Goal: Information Seeking & Learning: Learn about a topic

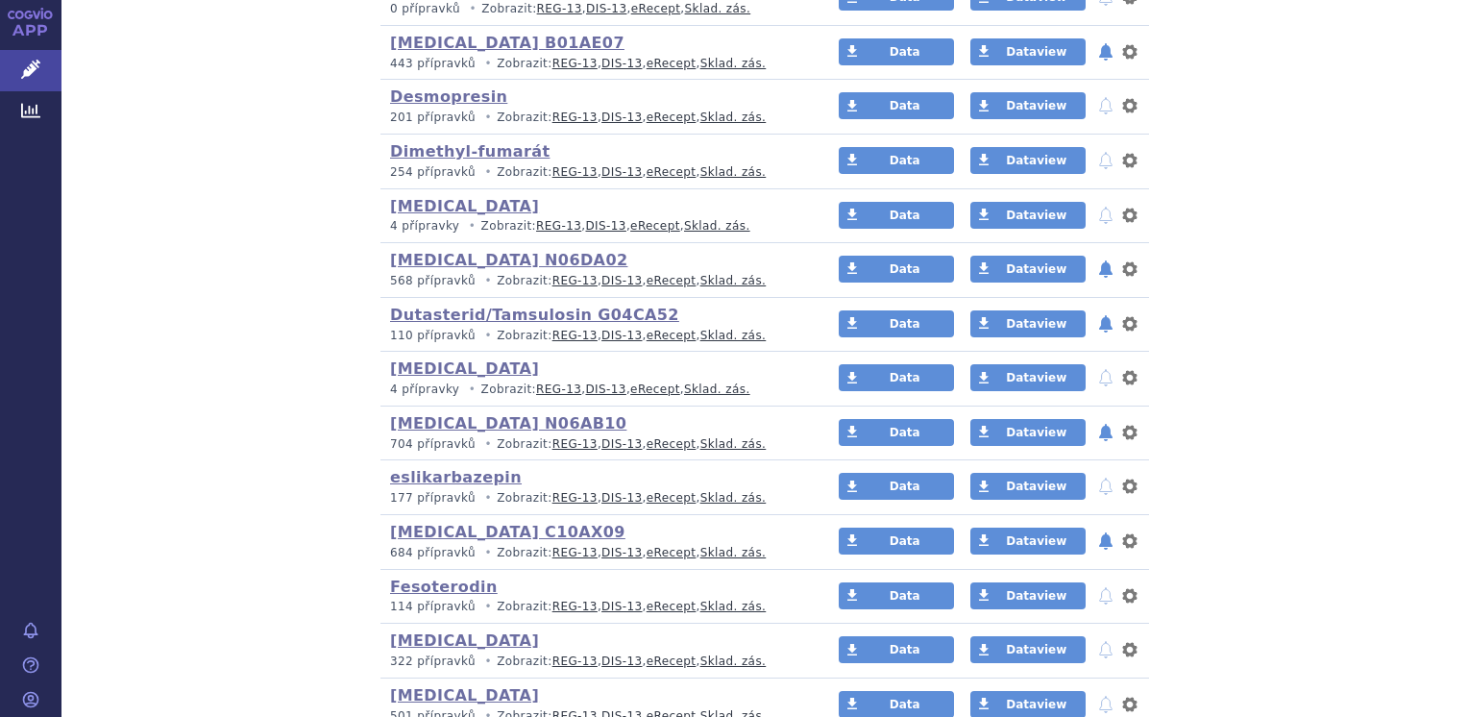
scroll to position [577, 0]
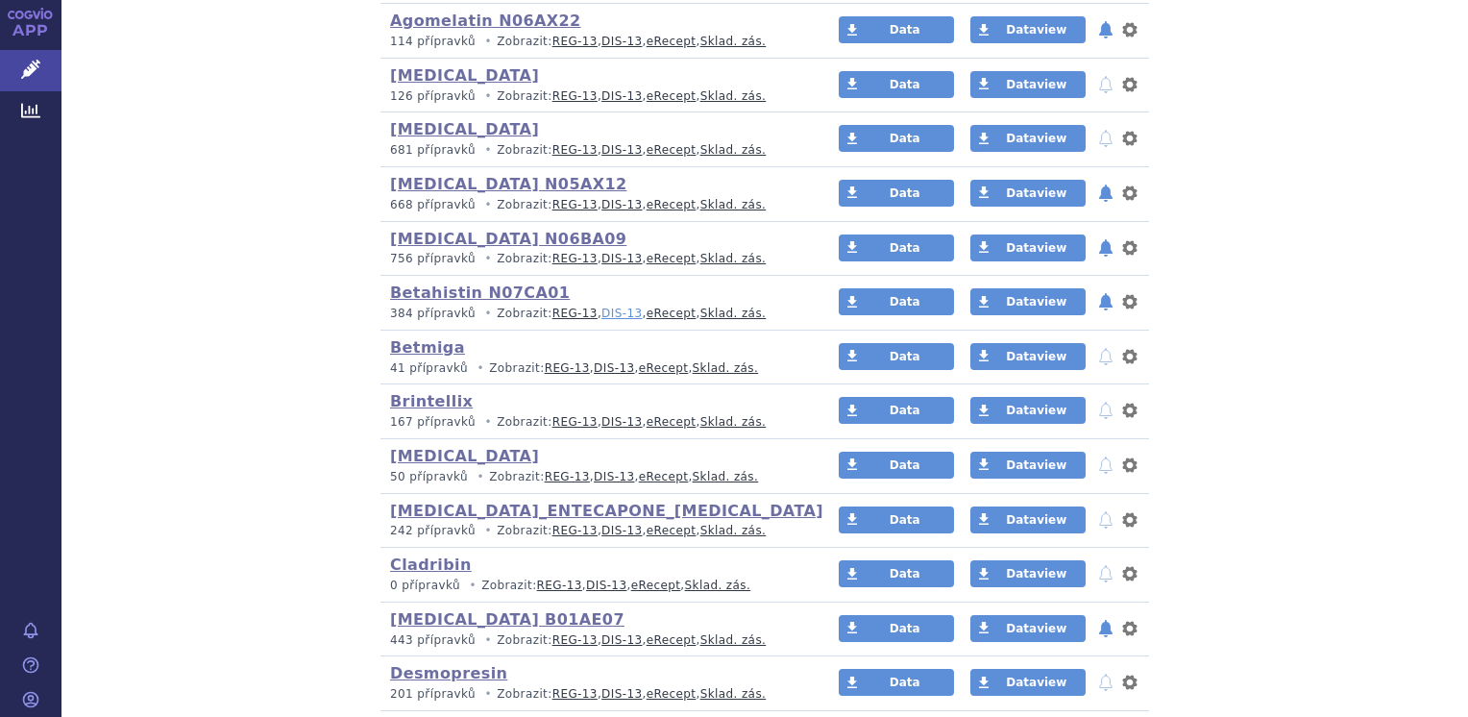
click at [603, 317] on link "DIS-13" at bounding box center [622, 313] width 40 height 13
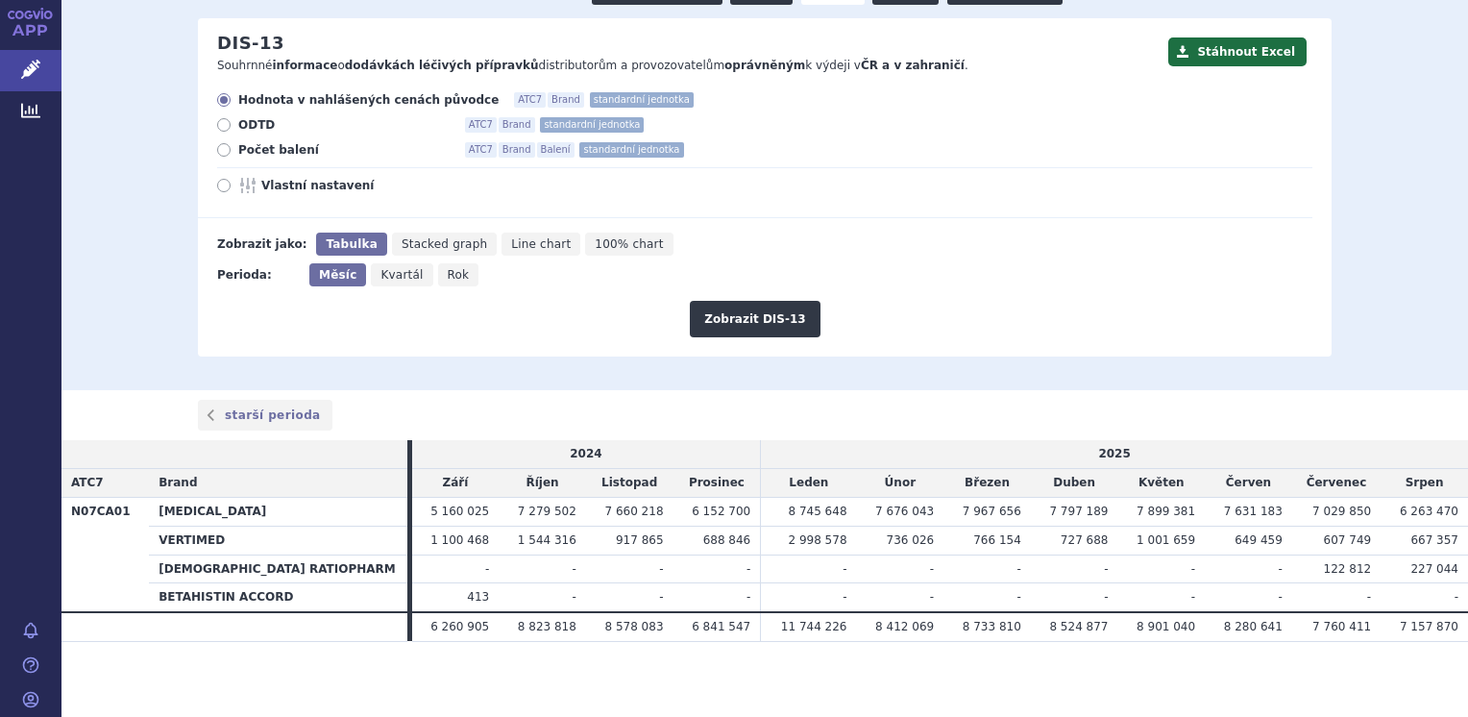
scroll to position [202, 0]
click at [238, 151] on span "Počet balení" at bounding box center [343, 148] width 211 height 15
click at [232, 151] on input "Počet balení ATC7 Brand Balení standardní jednotka" at bounding box center [225, 151] width 12 height 12
radio input "true"
click at [728, 325] on button "Zobrazit DIS-13" at bounding box center [755, 318] width 130 height 37
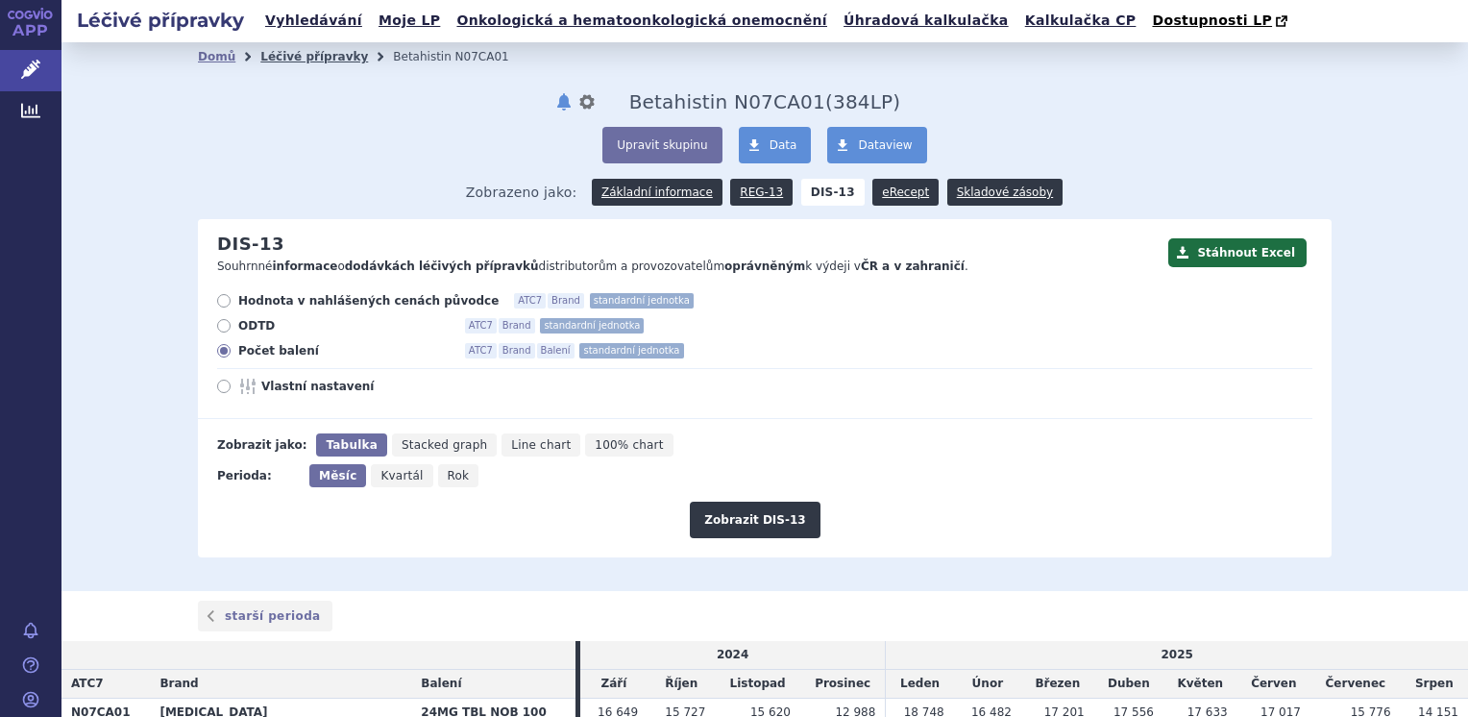
click at [264, 60] on link "Léčivé přípravky" at bounding box center [314, 56] width 108 height 13
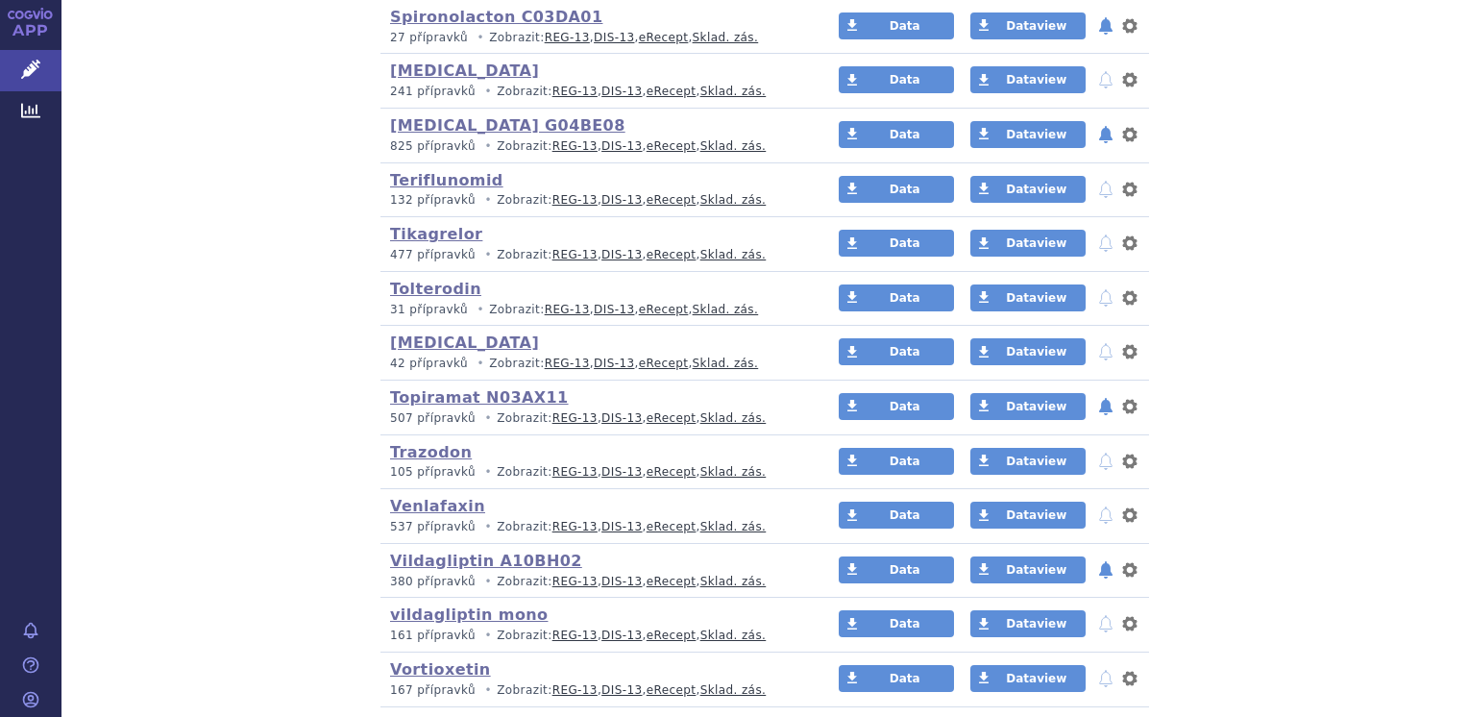
scroll to position [3459, 0]
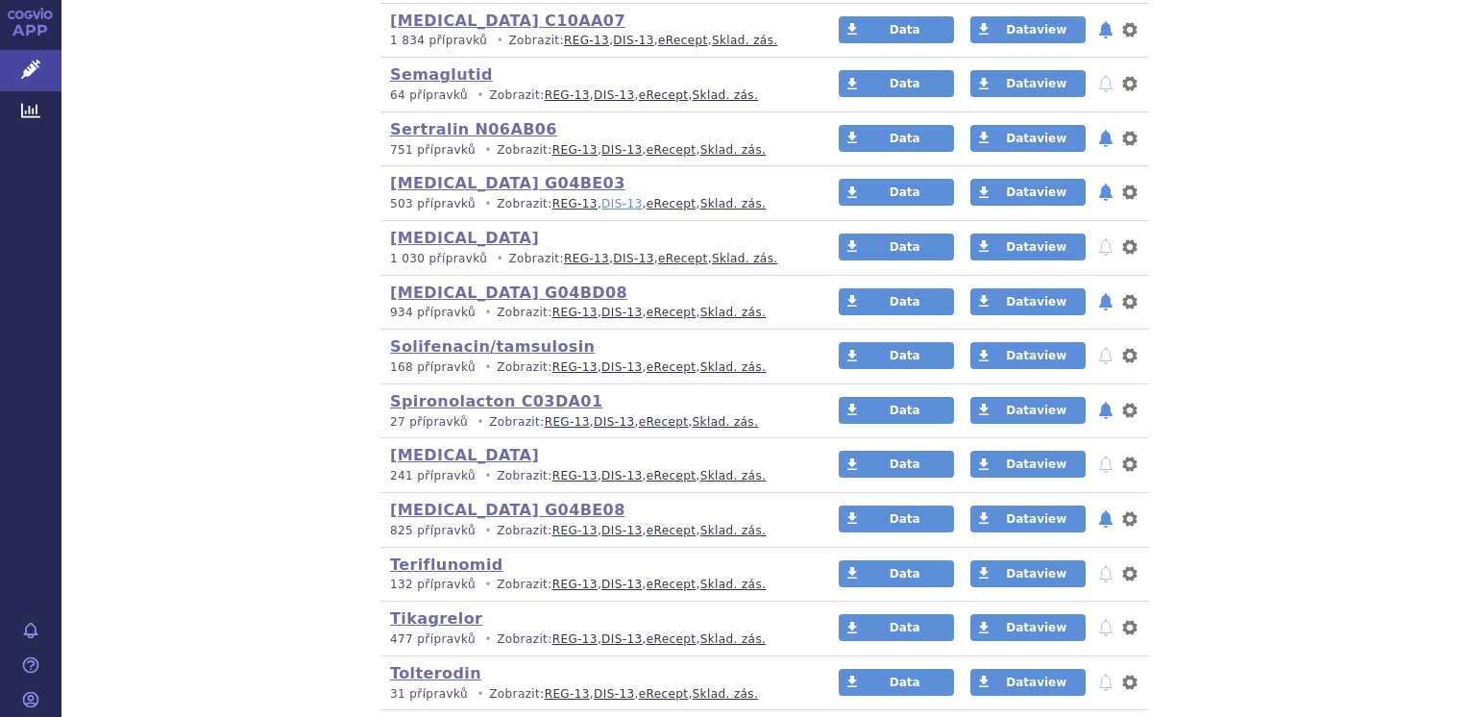
click at [602, 197] on link "DIS-13" at bounding box center [622, 203] width 40 height 13
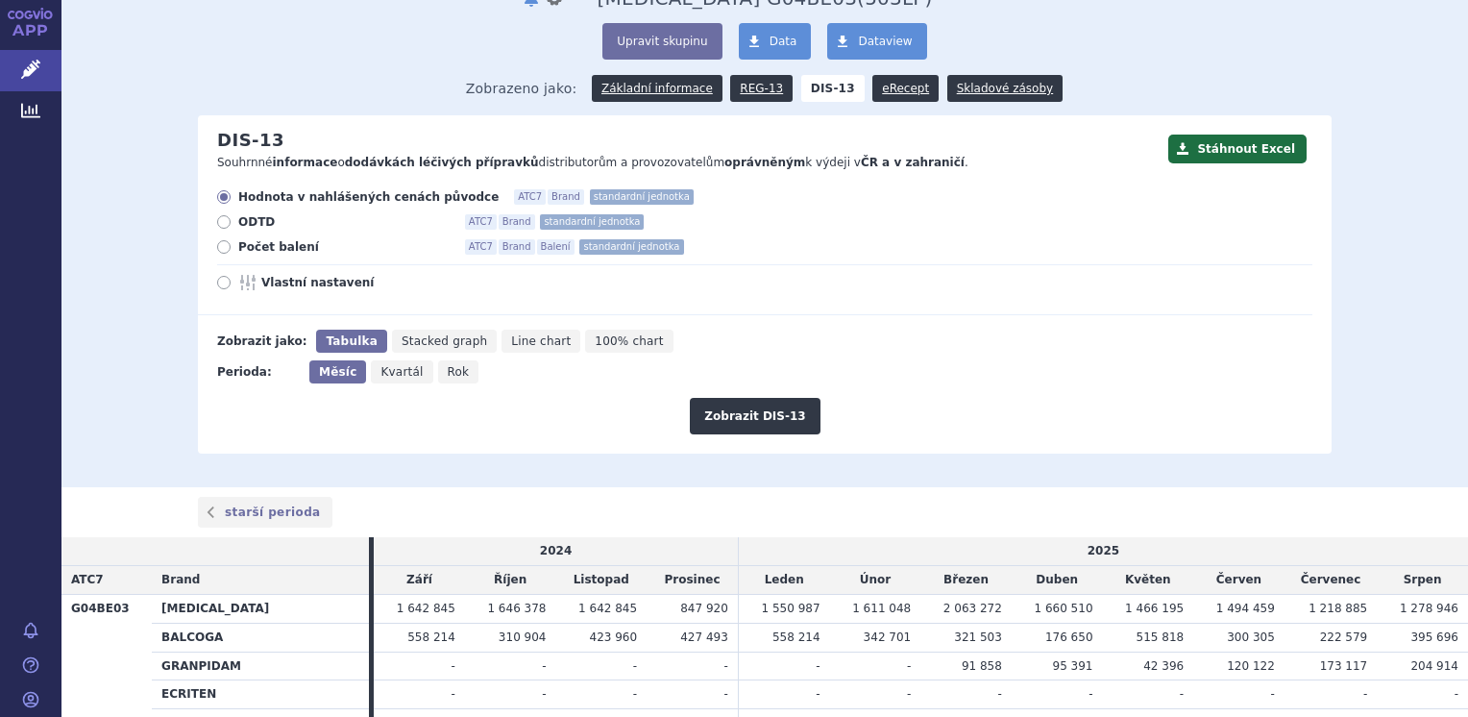
scroll to position [81, 0]
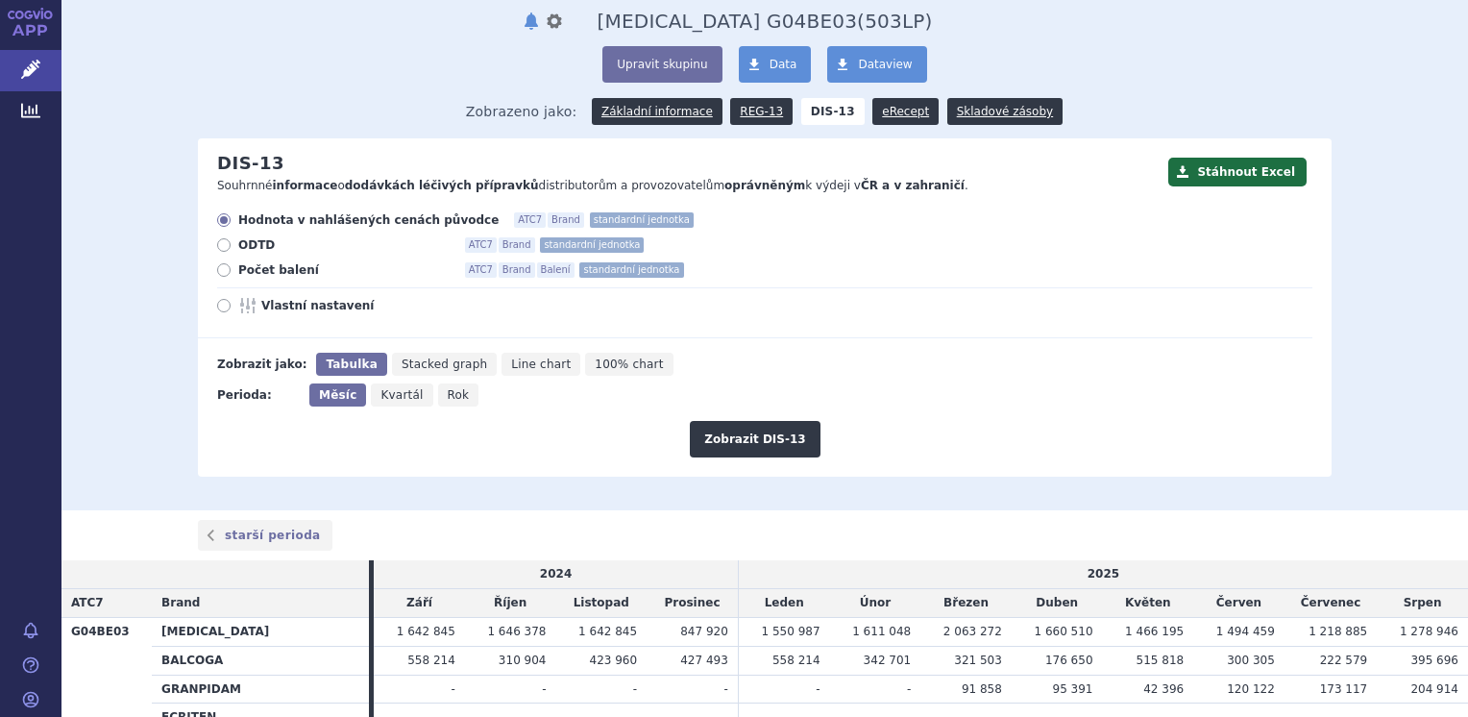
click at [225, 269] on label "Počet balení ATC7 Brand Balení standardní jednotka" at bounding box center [764, 269] width 1095 height 15
click at [225, 269] on input "Počet balení ATC7 Brand Balení standardní jednotka" at bounding box center [225, 272] width 12 height 12
radio input "true"
click at [704, 441] on button "Zobrazit DIS-13" at bounding box center [755, 439] width 130 height 37
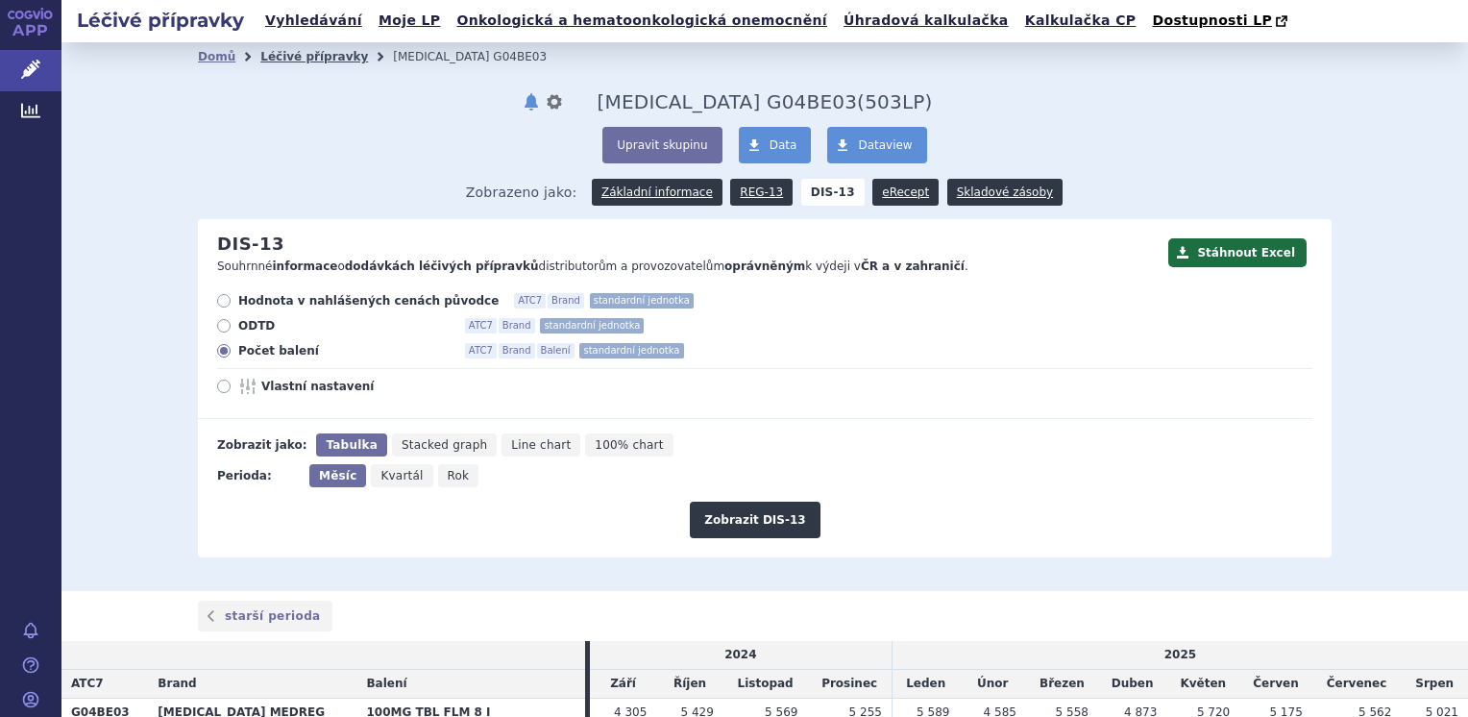
click at [298, 50] on link "Léčivé přípravky" at bounding box center [314, 56] width 108 height 13
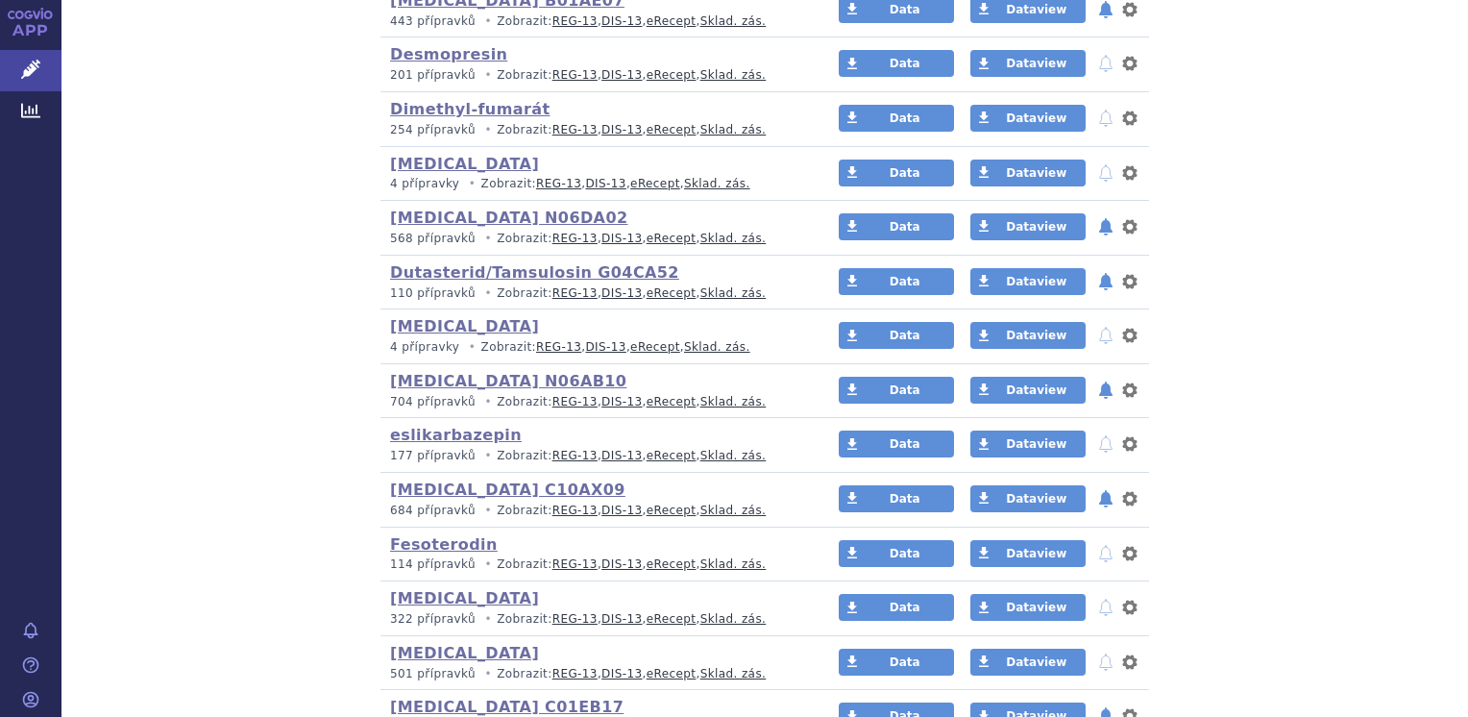
scroll to position [1153, 0]
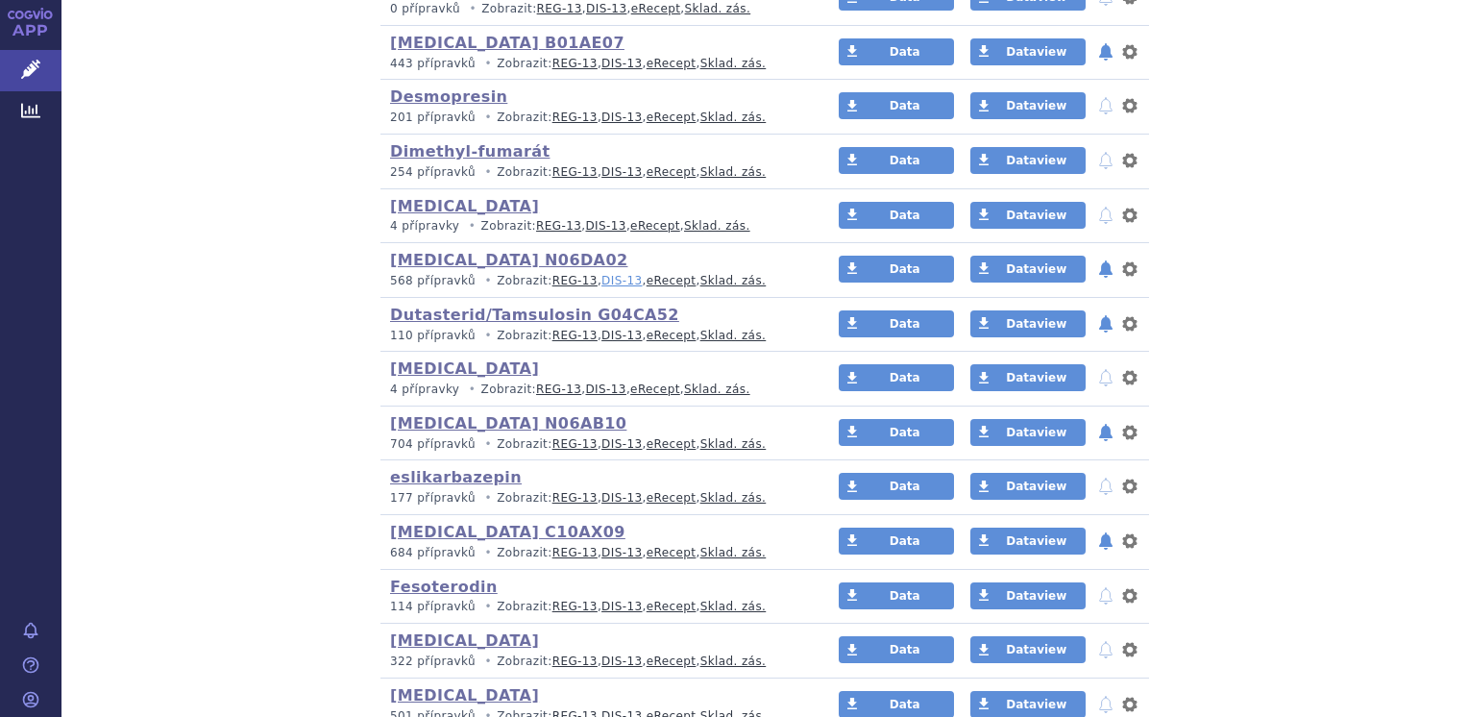
click at [602, 276] on link "DIS-13" at bounding box center [622, 280] width 40 height 13
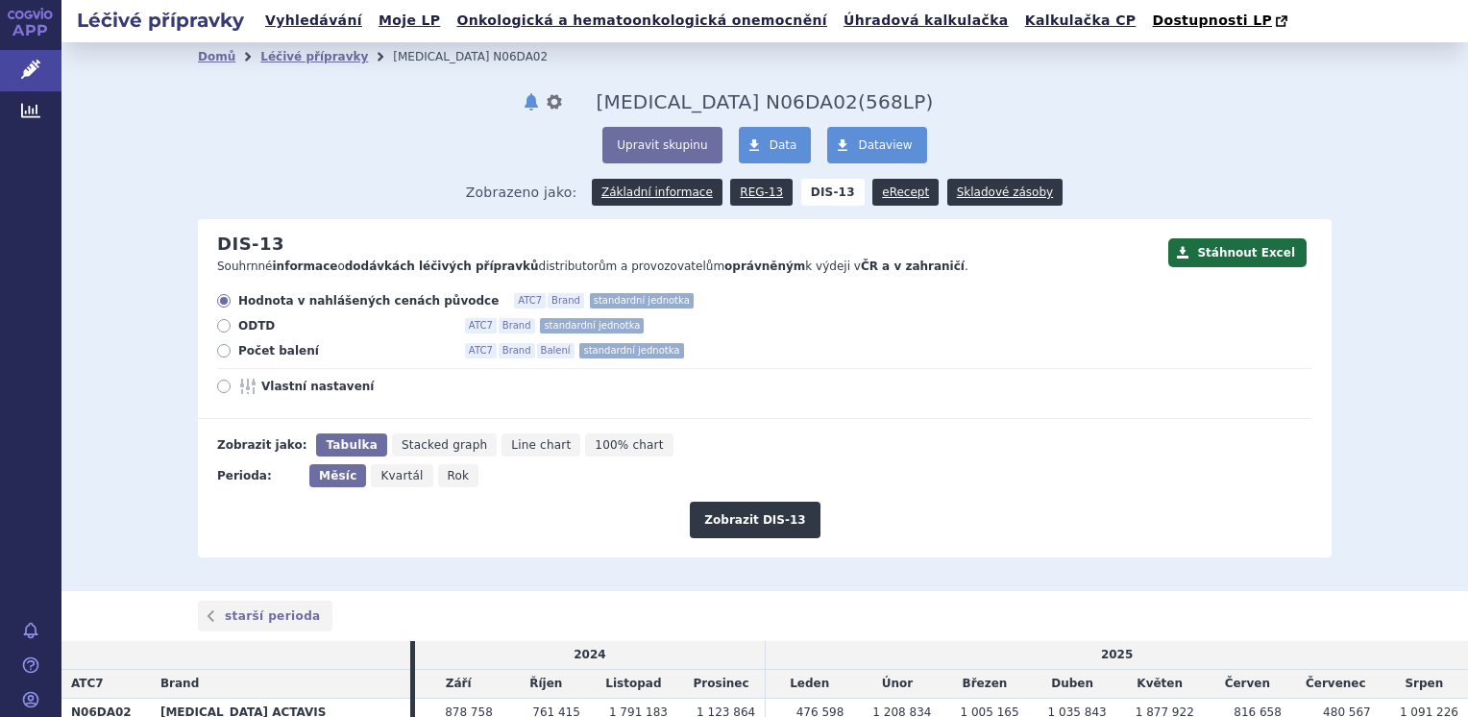
scroll to position [192, 0]
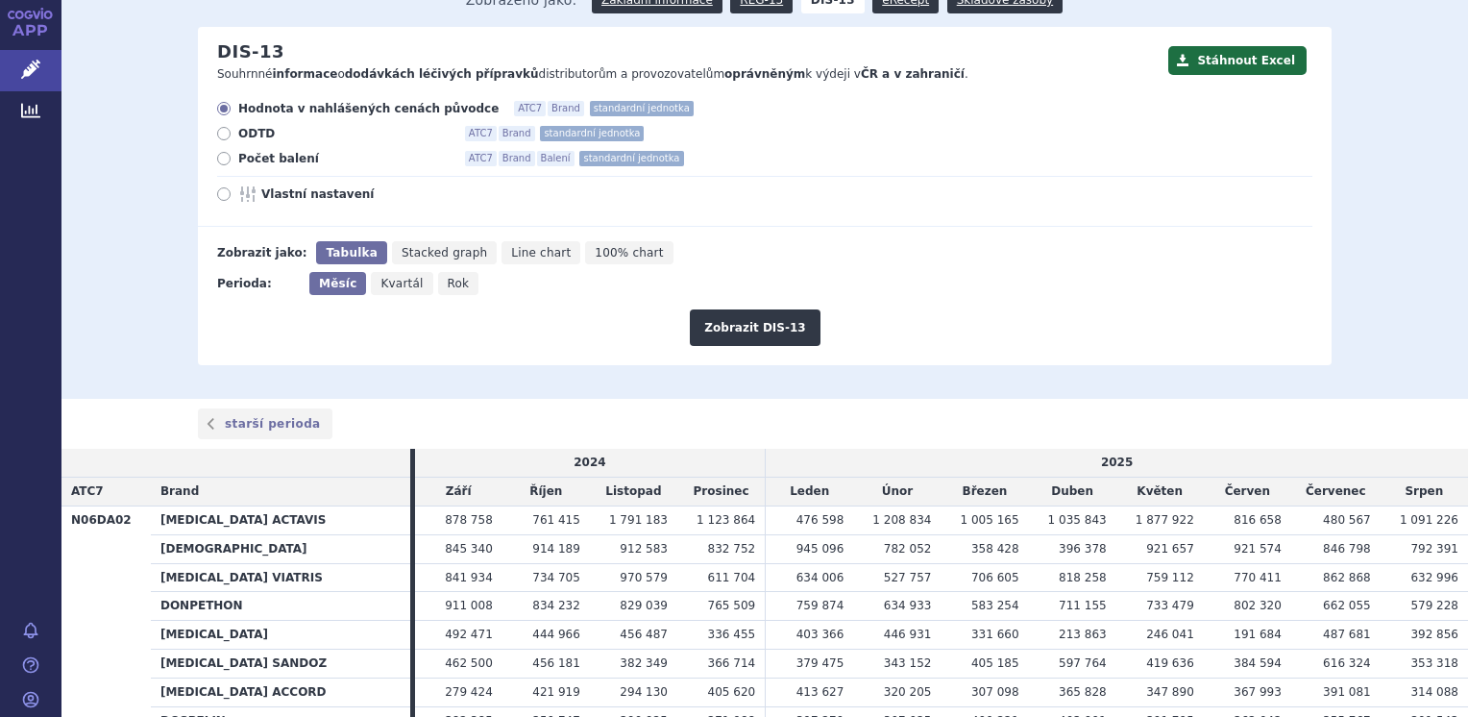
click at [241, 160] on span "Počet balení" at bounding box center [343, 158] width 211 height 15
click at [232, 160] on input "Počet balení ATC7 Brand Balení standardní jednotka" at bounding box center [225, 161] width 12 height 12
radio input "true"
click at [765, 330] on button "Zobrazit DIS-13" at bounding box center [755, 327] width 130 height 37
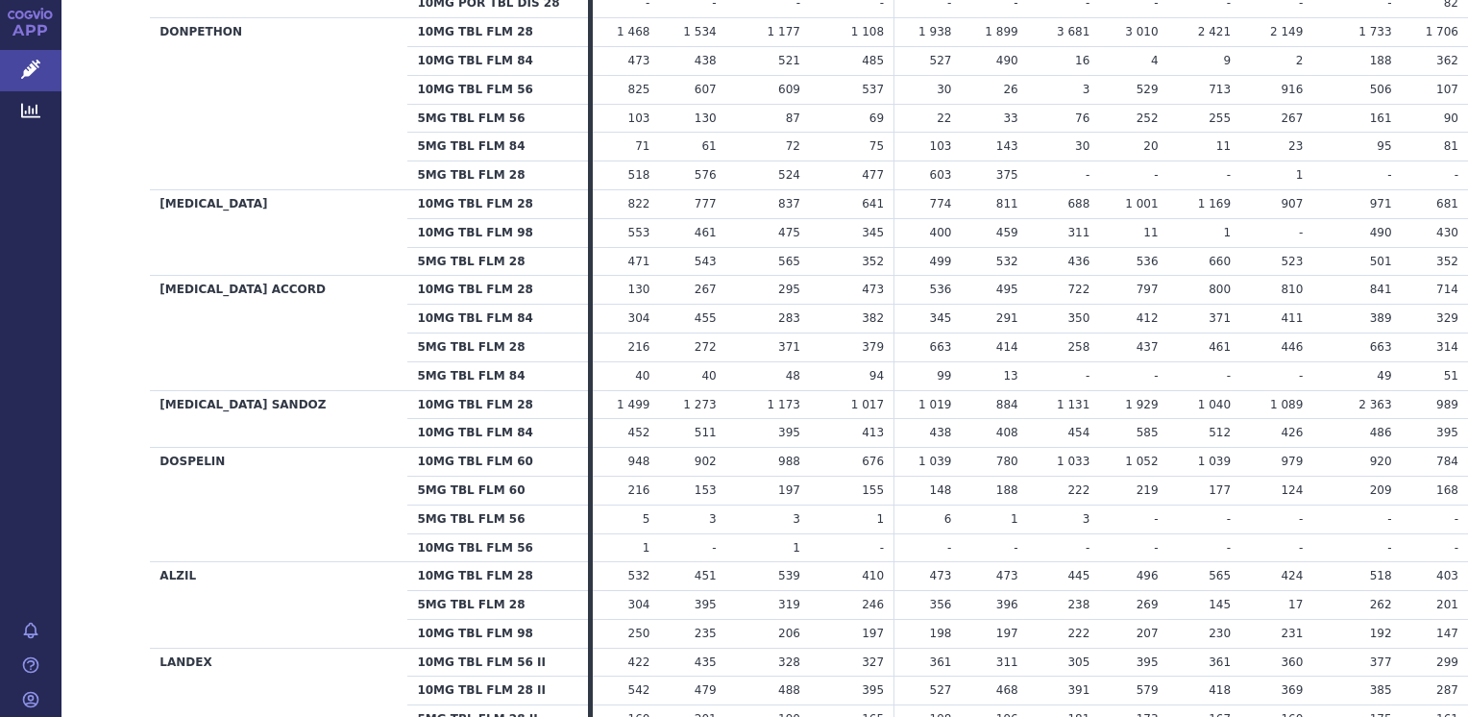
scroll to position [961, 0]
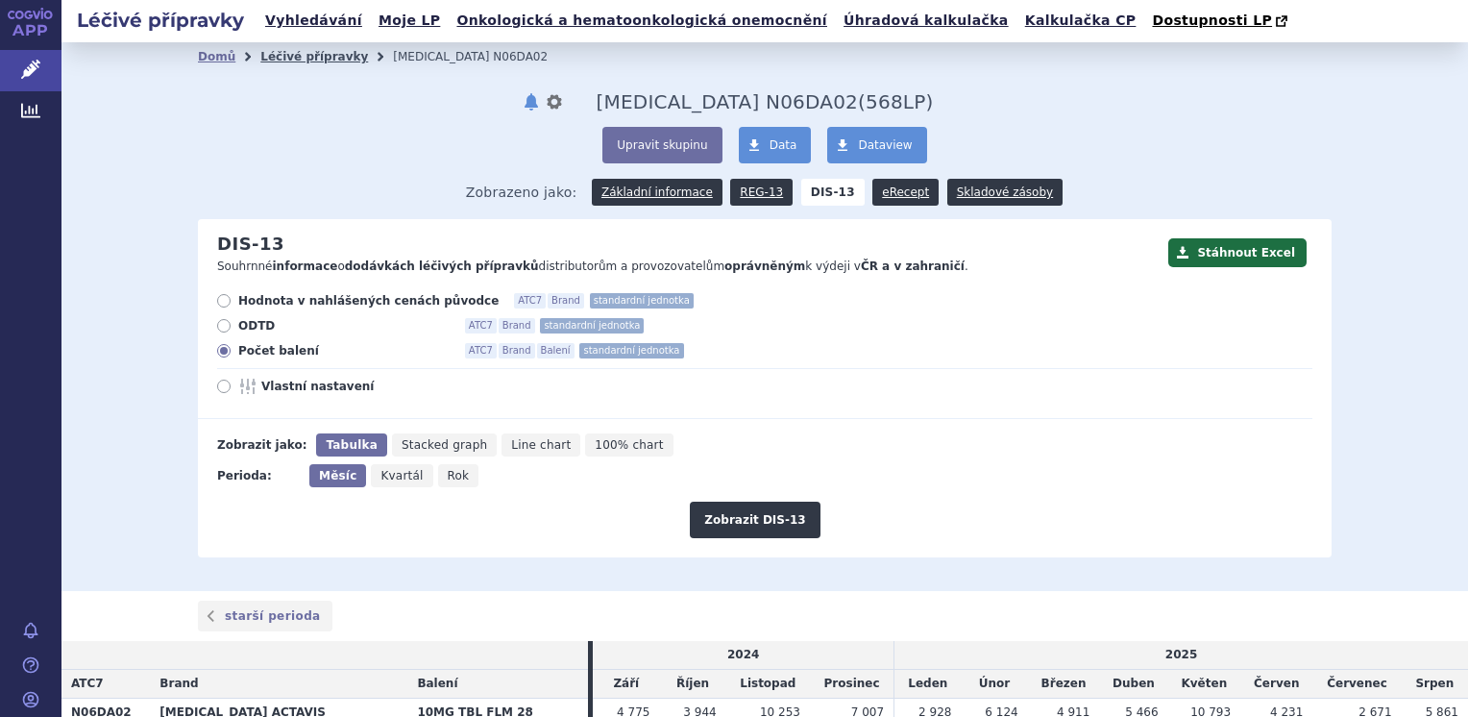
click at [318, 56] on link "Léčivé přípravky" at bounding box center [314, 56] width 108 height 13
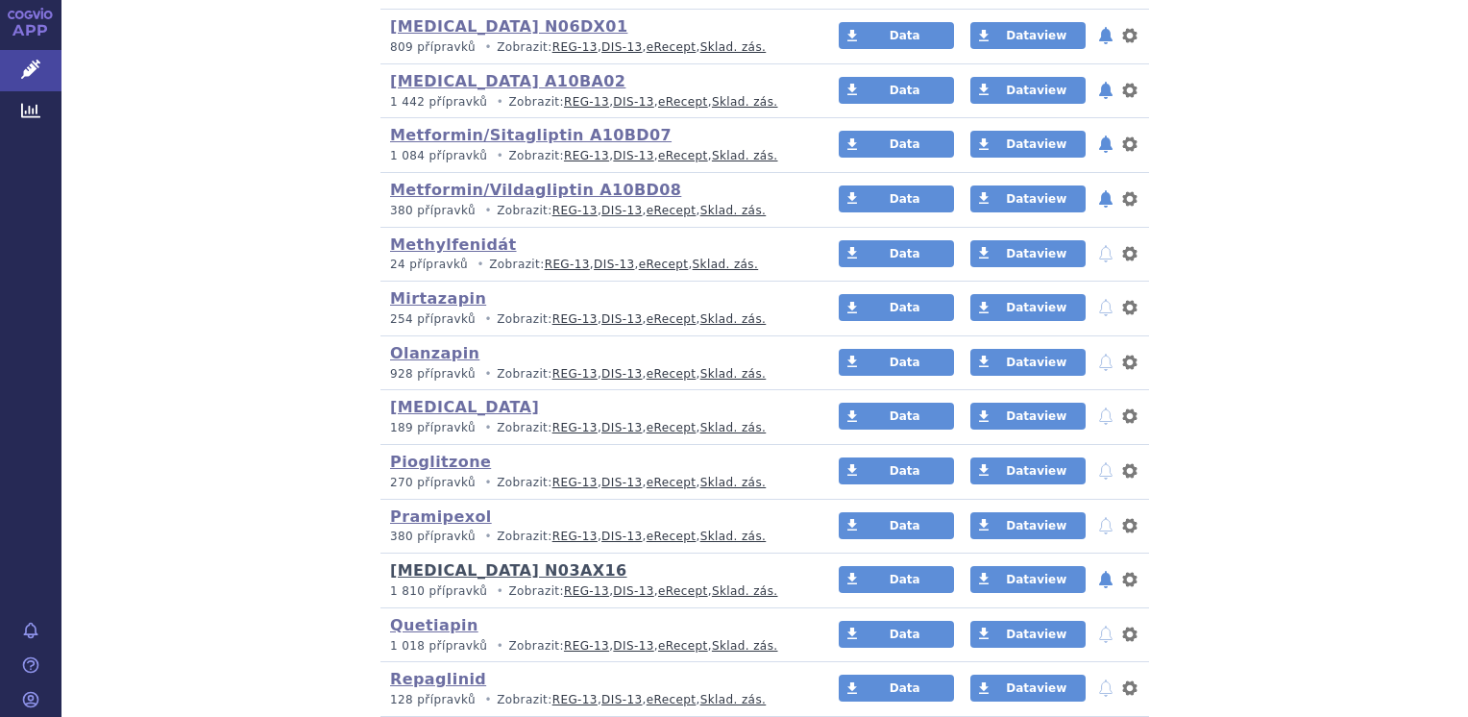
scroll to position [2594, 0]
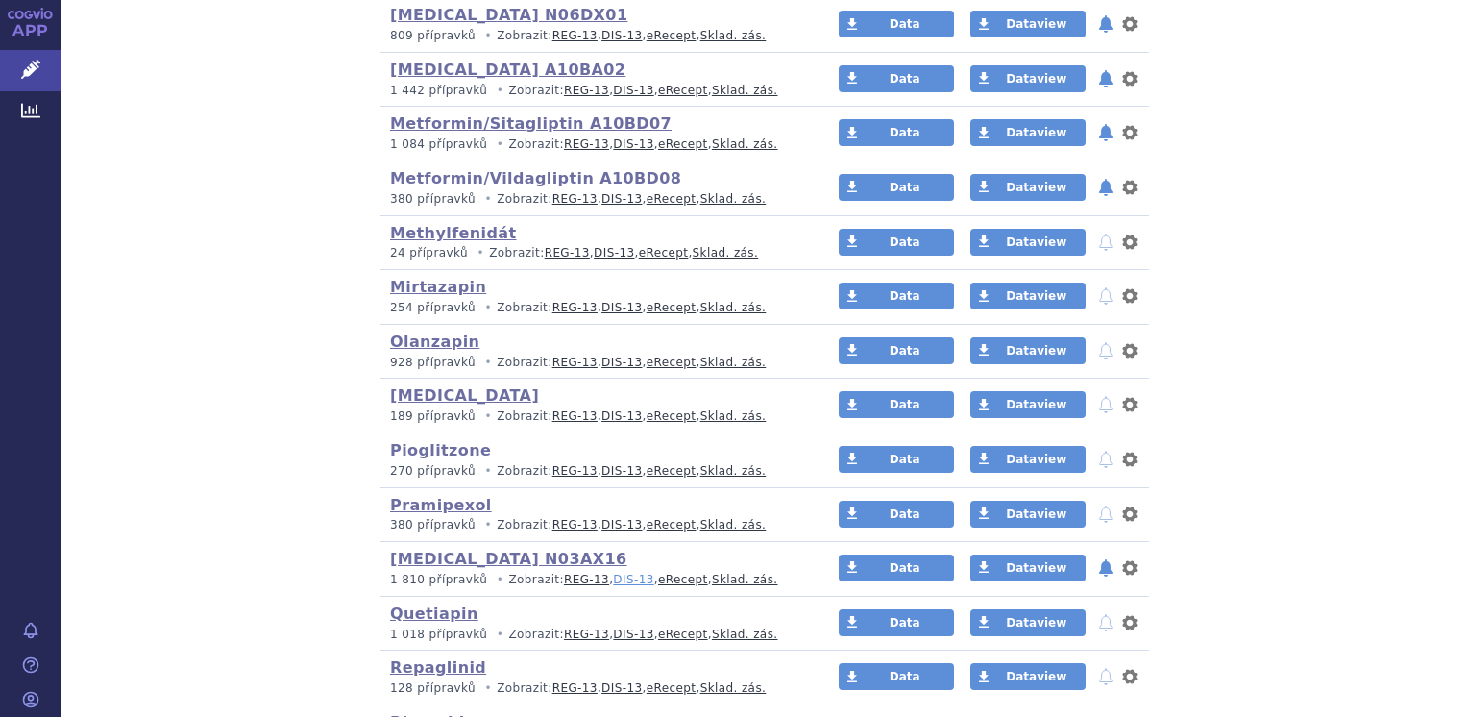
click at [613, 575] on link "DIS-13" at bounding box center [633, 579] width 40 height 13
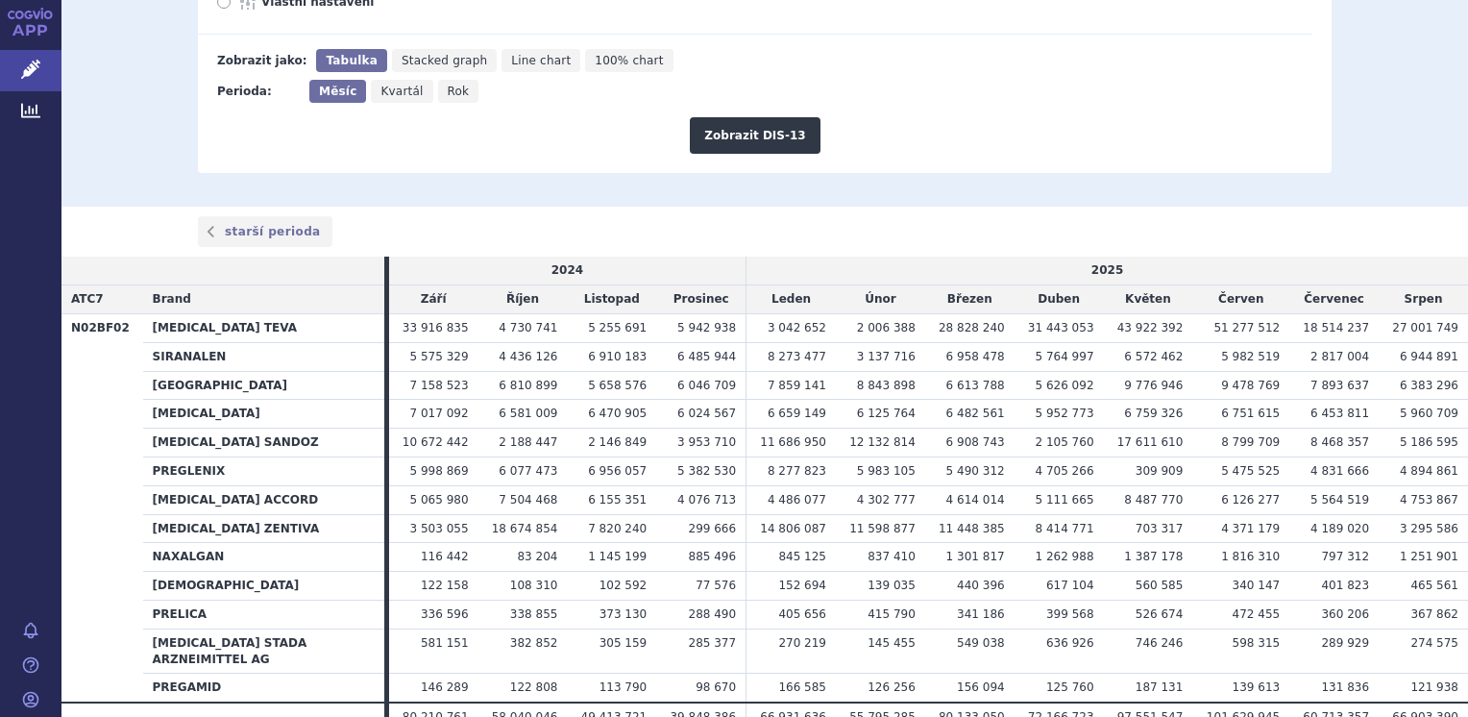
scroll to position [288, 0]
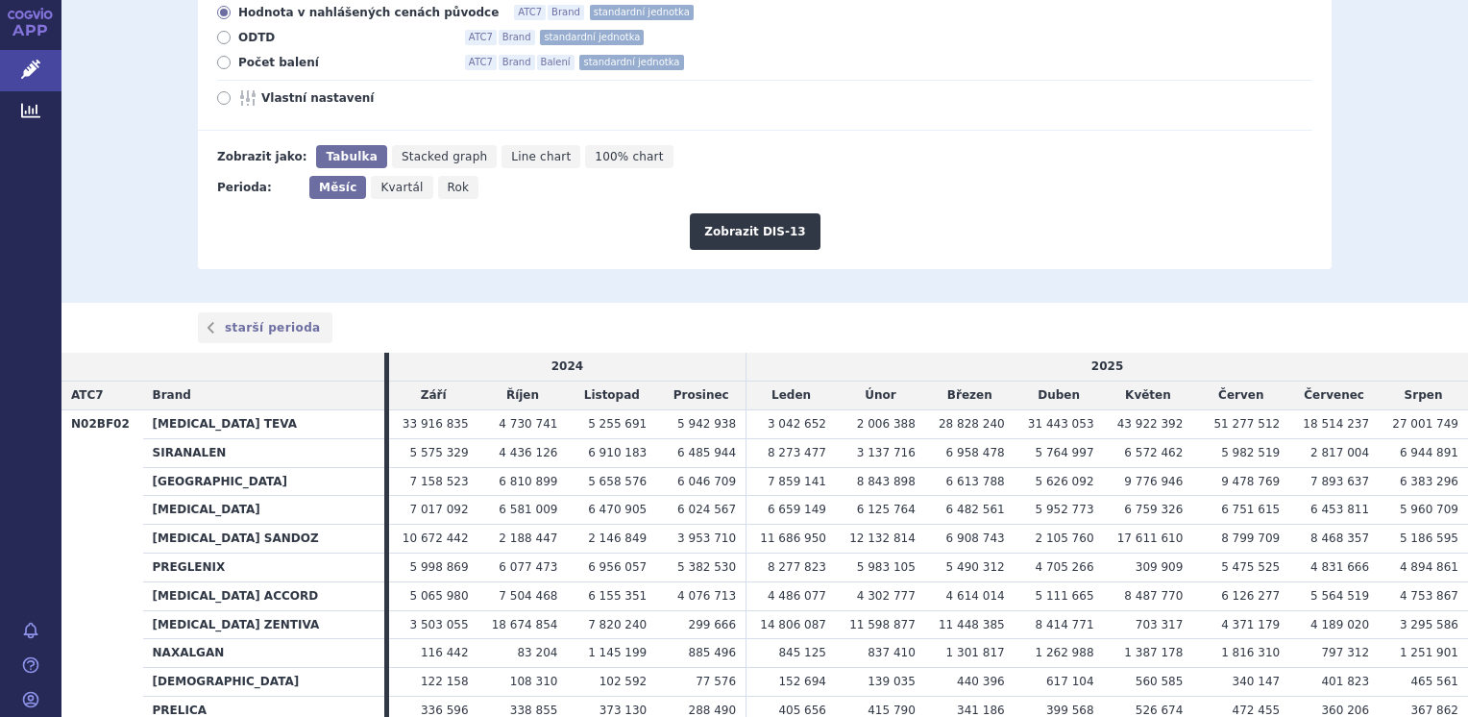
click at [218, 63] on icon at bounding box center [223, 62] width 13 height 13
click at [219, 63] on input "Počet balení ATC7 Brand Balení standardní jednotka" at bounding box center [225, 65] width 12 height 12
radio input "true"
click at [730, 234] on button "Zobrazit DIS-13" at bounding box center [755, 231] width 130 height 37
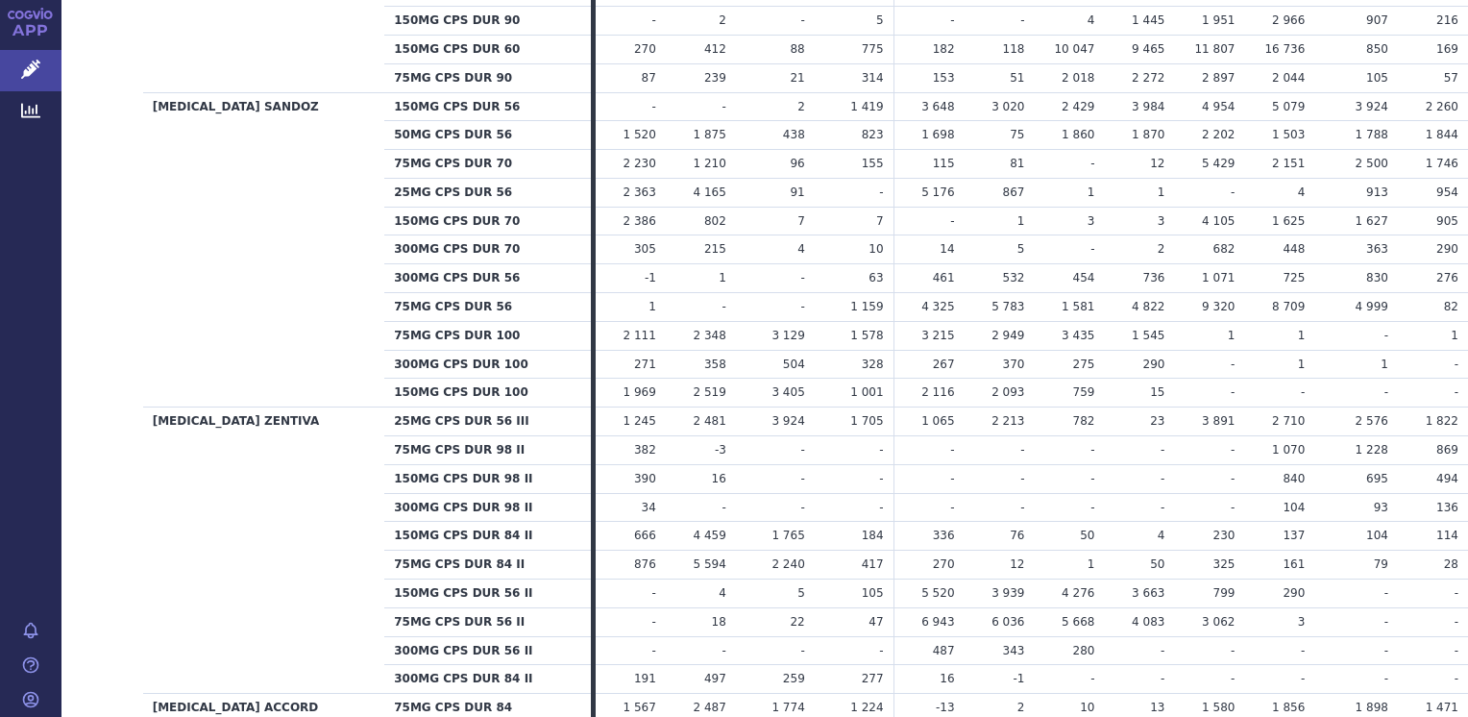
scroll to position [1345, 0]
